Goal: Task Accomplishment & Management: Manage account settings

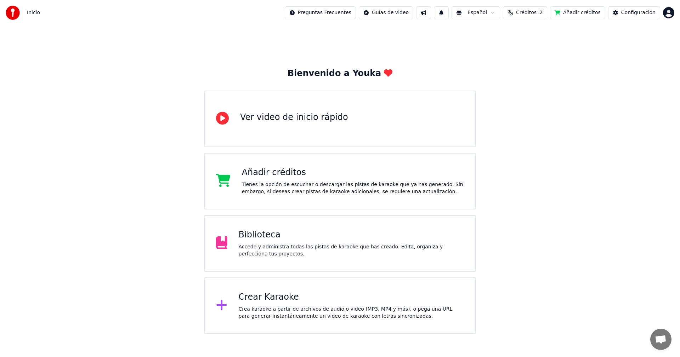
click at [323, 185] on div "Tienes la opción de escuchar o descargar las pistas de karaoke que ya has gener…" at bounding box center [353, 188] width 222 height 14
click at [534, 12] on span "Créditos" at bounding box center [526, 12] width 21 height 7
click at [526, 70] on button "Actualizar" at bounding box center [532, 65] width 42 height 13
click at [571, 15] on button "Añadir créditos" at bounding box center [577, 12] width 55 height 13
click at [533, 12] on span "Créditos" at bounding box center [526, 12] width 21 height 7
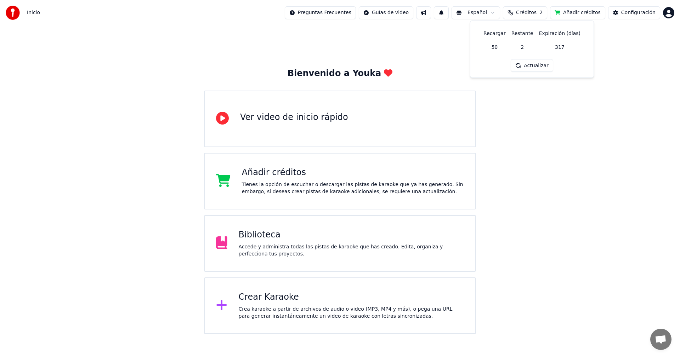
click at [530, 66] on button "Actualizar" at bounding box center [532, 65] width 42 height 13
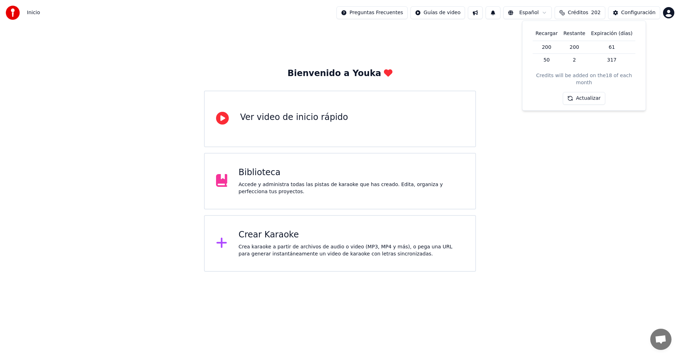
click at [506, 62] on div "Bienvenido a Youka Ver video de inicio rápido Biblioteca Accede y administra to…" at bounding box center [340, 149] width 680 height 247
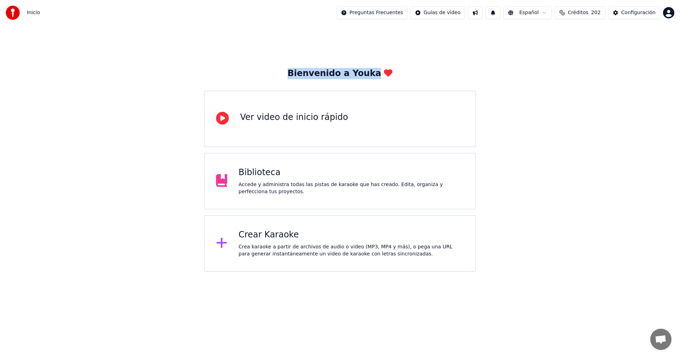
drag, startPoint x: 390, startPoint y: 71, endPoint x: 293, endPoint y: 74, distance: 97.5
click at [293, 74] on div "Bienvenido a Youka Ver video de inicio rápido Biblioteca Accede y administra to…" at bounding box center [340, 170] width 272 height 204
click at [510, 76] on div "Bienvenido a Youka Ver video de inicio rápido Biblioteca Accede y administra to…" at bounding box center [340, 149] width 680 height 247
click at [622, 11] on button "Configuración" at bounding box center [634, 12] width 52 height 13
